Goal: Task Accomplishment & Management: Manage account settings

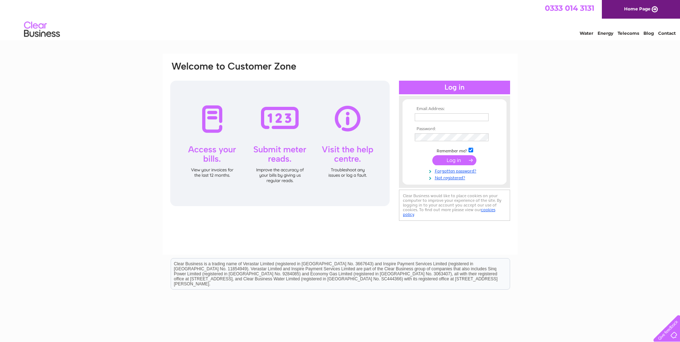
type input "marina.baillie@nhslothian.scot.nhs.uk"
click at [455, 163] on input "submit" at bounding box center [454, 160] width 44 height 10
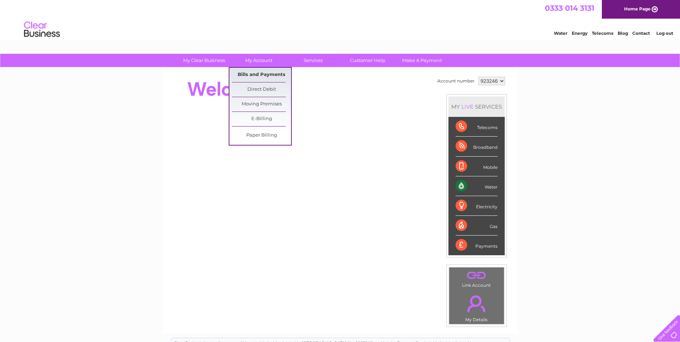
click at [256, 75] on link "Bills and Payments" at bounding box center [261, 75] width 59 height 14
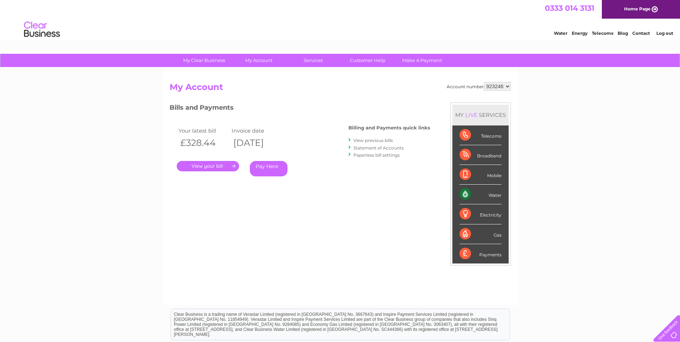
click at [211, 166] on link "." at bounding box center [208, 166] width 62 height 10
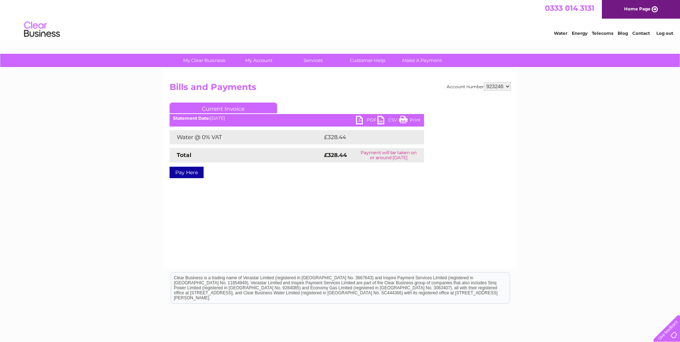
click at [369, 119] on link "PDF" at bounding box center [367, 121] width 22 height 10
click at [662, 33] on link "Log out" at bounding box center [664, 32] width 17 height 5
